Goal: Task Accomplishment & Management: Manage account settings

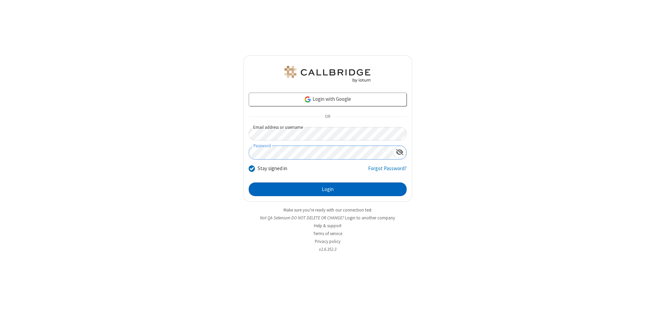
click at [328, 189] on button "Login" at bounding box center [328, 189] width 158 height 14
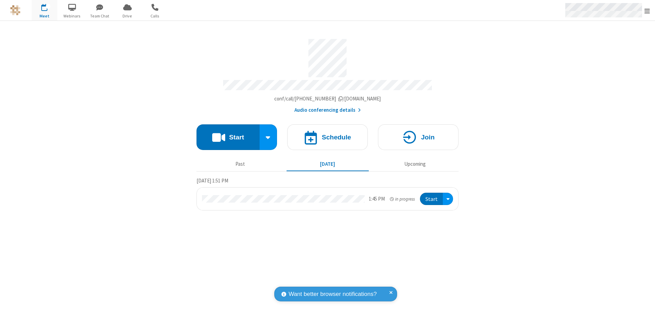
click at [647, 11] on span "Open menu" at bounding box center [647, 11] width 5 height 7
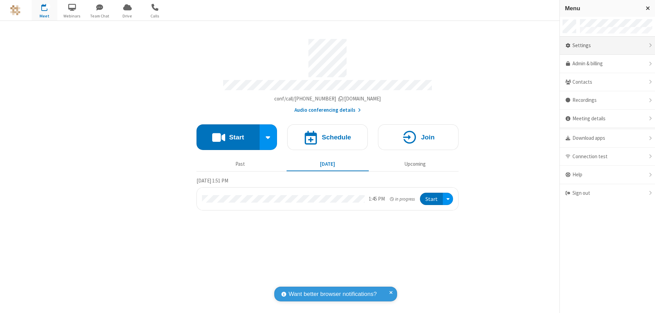
click at [607, 45] on div "Settings" at bounding box center [607, 46] width 95 height 18
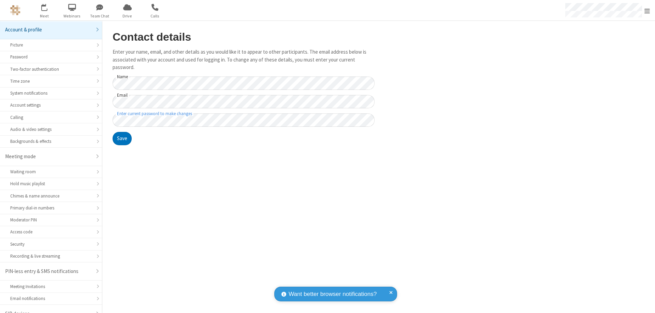
scroll to position [10, 0]
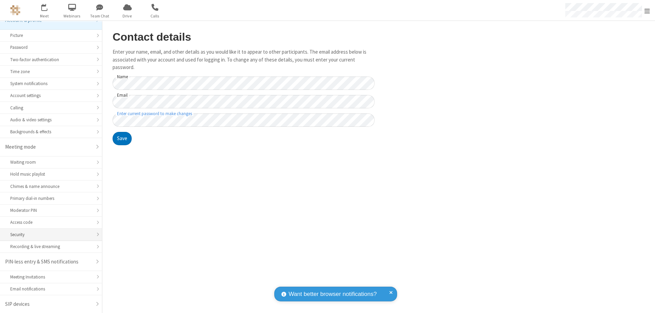
click at [48, 234] on div "Security" at bounding box center [51, 234] width 82 height 6
